Goal: Task Accomplishment & Management: Manage account settings

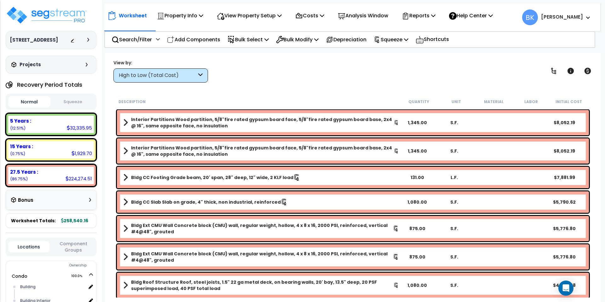
click at [585, 19] on span at bounding box center [586, 18] width 7 height 8
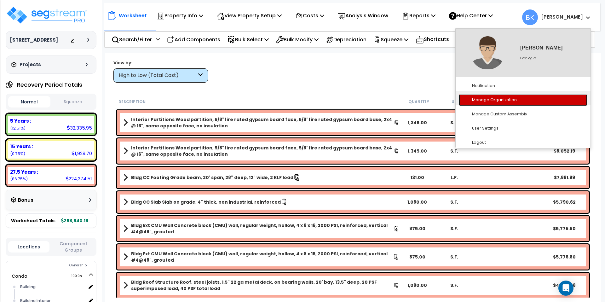
click at [501, 100] on link "Manage Organization" at bounding box center [523, 100] width 129 height 12
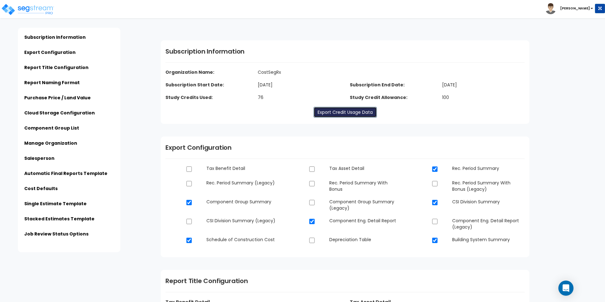
click at [331, 113] on link "Export Credit Usage Data" at bounding box center [345, 112] width 63 height 11
